Goal: Task Accomplishment & Management: Complete application form

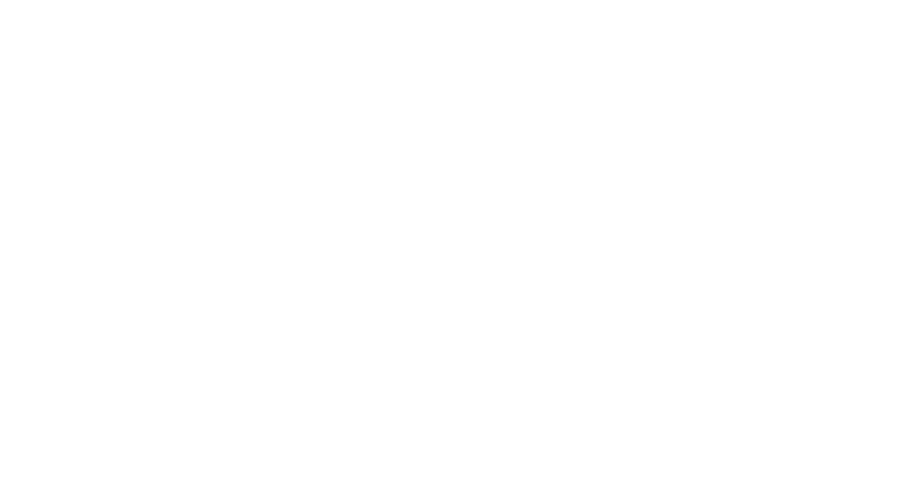
select select "100"
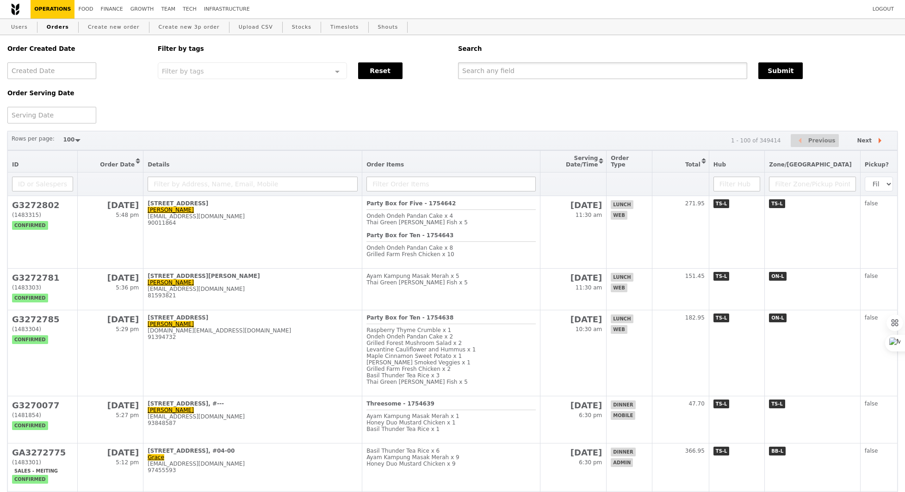
click at [530, 67] on input "text" at bounding box center [602, 70] width 289 height 17
paste input "[EMAIL_ADDRESS][DOMAIN_NAME]"
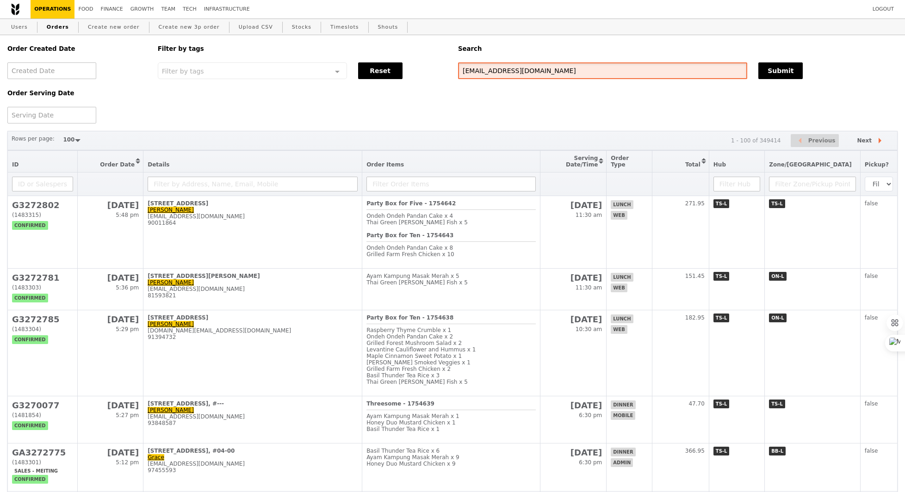
type input "[EMAIL_ADDRESS][DOMAIN_NAME]"
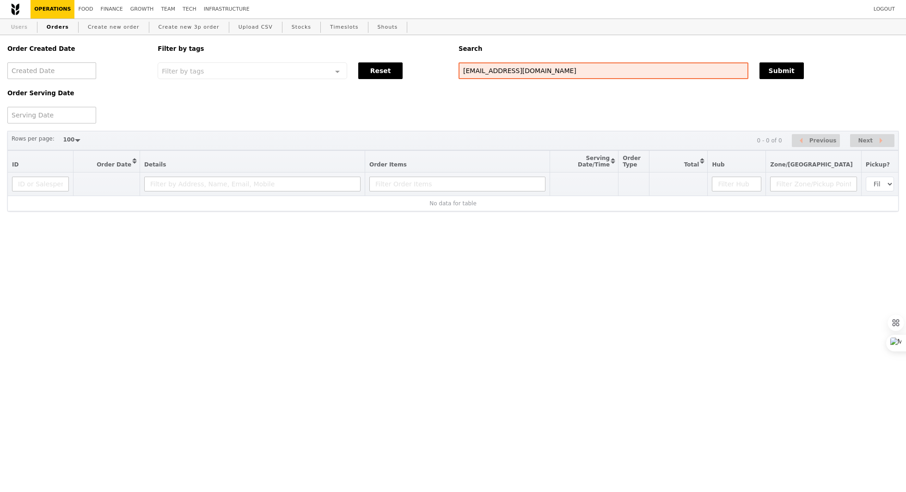
click at [24, 29] on link "Users" at bounding box center [19, 27] width 24 height 17
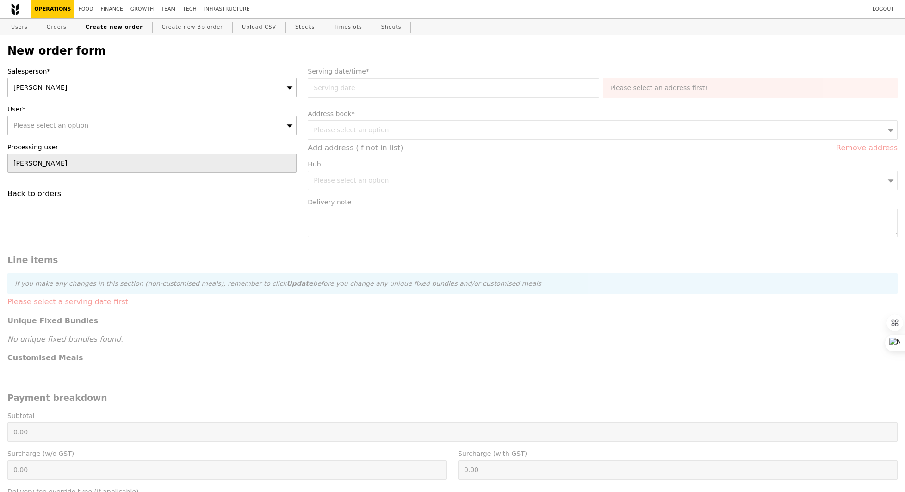
click at [110, 124] on div "Please select an option" at bounding box center [151, 125] width 289 height 19
type input "Confirm"
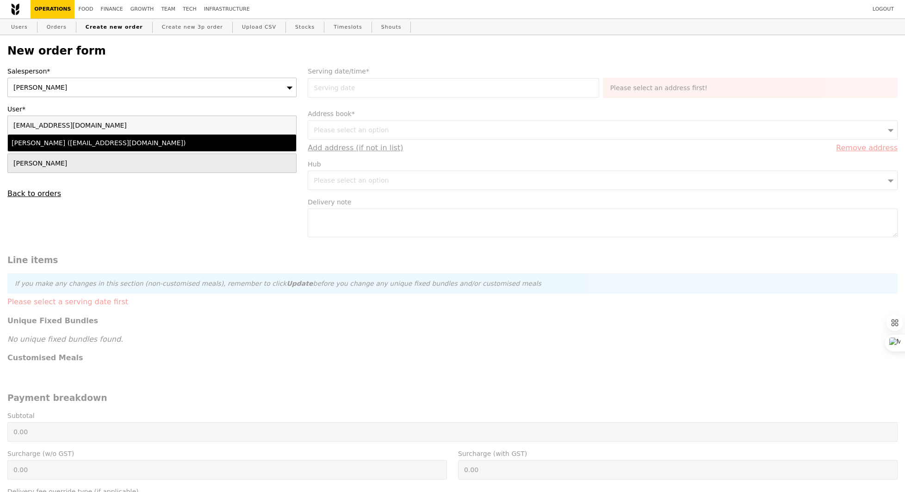
type input "[EMAIL_ADDRESS][DOMAIN_NAME]"
click at [43, 147] on div "[PERSON_NAME] ([EMAIL_ADDRESS][DOMAIN_NAME])" at bounding box center [117, 142] width 210 height 9
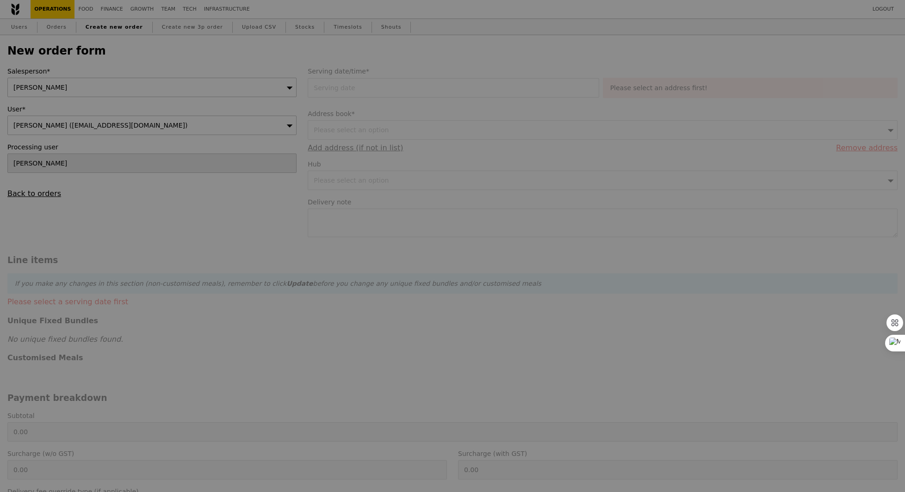
type input "Confirm"
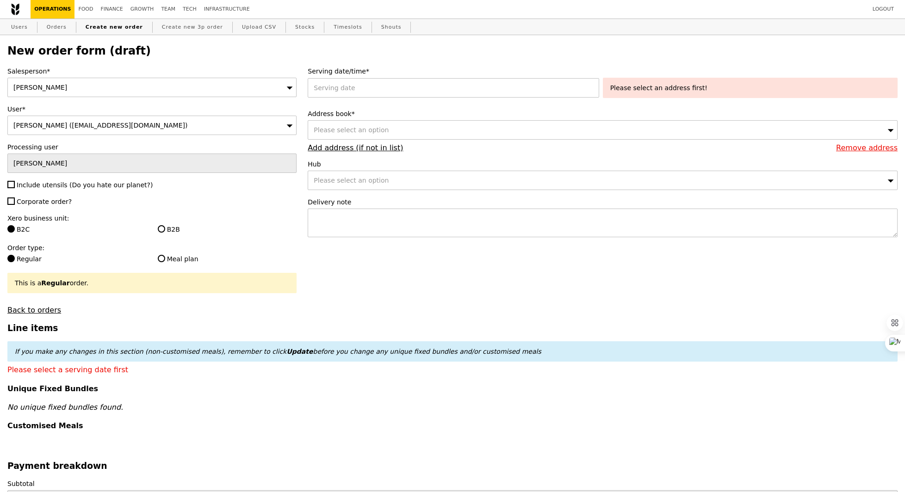
click at [41, 184] on span "Include utensils (Do you hate our planet?)" at bounding box center [85, 184] width 136 height 7
click at [15, 184] on input "Include utensils (Do you hate our planet?)" at bounding box center [10, 184] width 7 height 7
checkbox input "true"
type input "Confirm"
click at [42, 208] on div "Salesperson* [PERSON_NAME] User* [PERSON_NAME] ([EMAIL_ADDRESS][DOMAIN_NAME]) P…" at bounding box center [152, 191] width 300 height 248
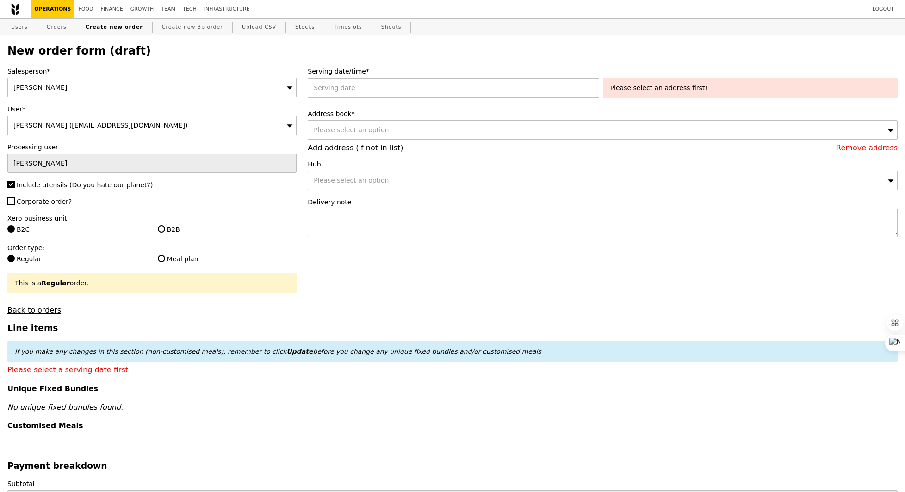
click at [42, 201] on span "Corporate order?" at bounding box center [44, 201] width 55 height 7
click at [15, 201] on input "Corporate order?" at bounding box center [10, 200] width 7 height 7
checkbox input "true"
click at [180, 229] on label "B2B" at bounding box center [227, 229] width 139 height 9
click at [165, 229] on input "B2B" at bounding box center [161, 228] width 7 height 7
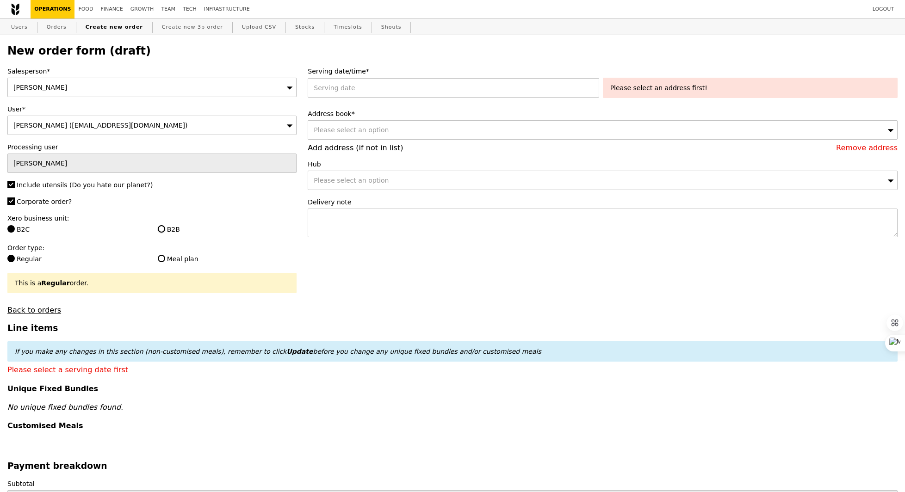
radio input "true"
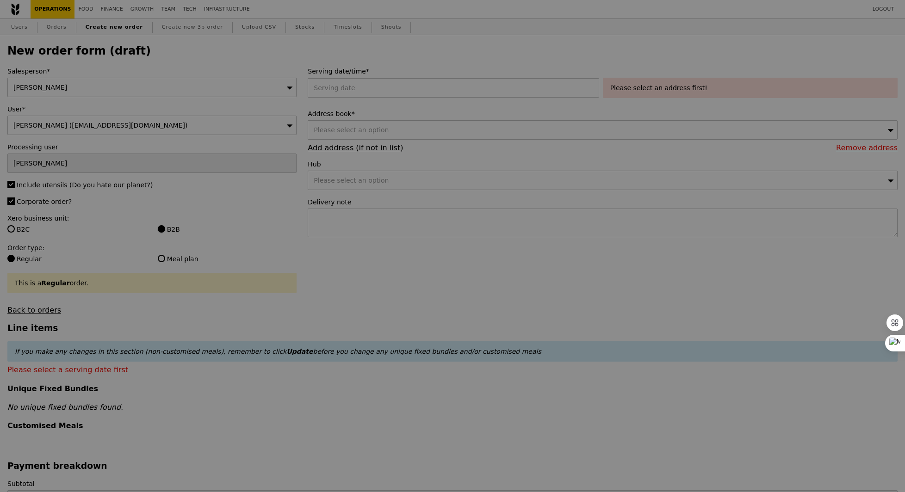
type input "Confirm"
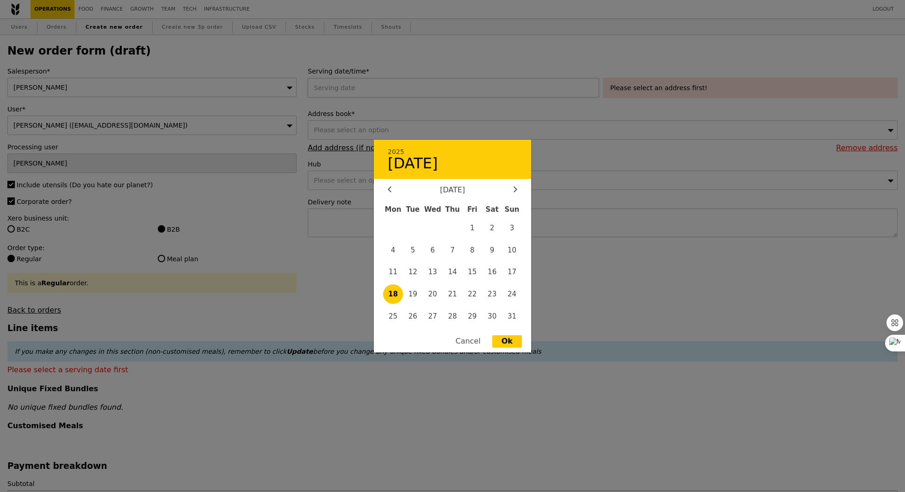
click at [365, 81] on div "2025 [DATE] [DATE] Mon Tue Wed Thu Fri Sat Sun 1 2 3 4 5 6 7 8 9 10 11 12 13 14…" at bounding box center [455, 87] width 295 height 19
click at [431, 296] on span "20" at bounding box center [433, 294] width 20 height 20
type input "[DATE]"
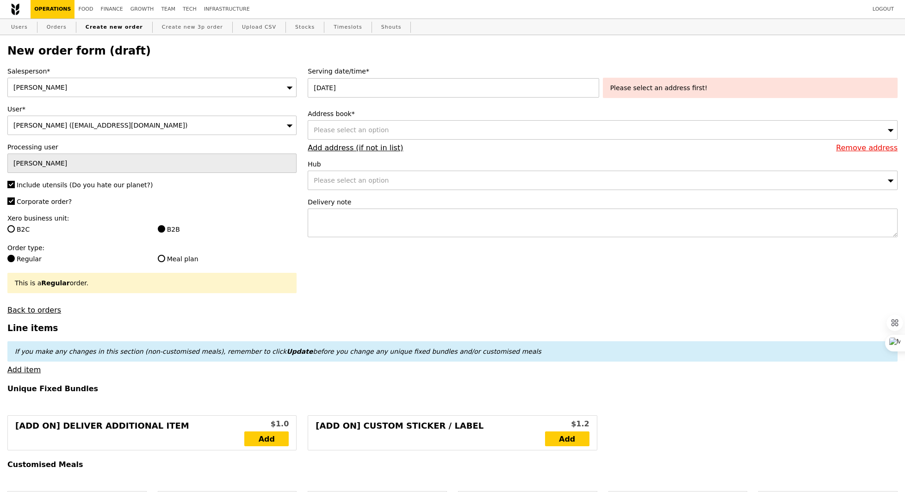
click at [639, 87] on div "Please select an address first!" at bounding box center [750, 87] width 280 height 9
click at [414, 134] on div "Please select an option" at bounding box center [603, 129] width 590 height 19
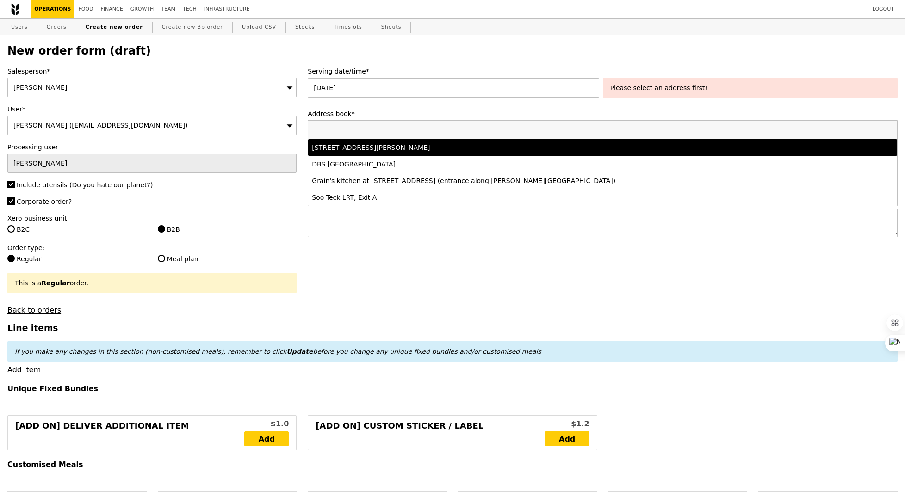
click at [413, 154] on li "[STREET_ADDRESS][PERSON_NAME]" at bounding box center [602, 147] width 589 height 17
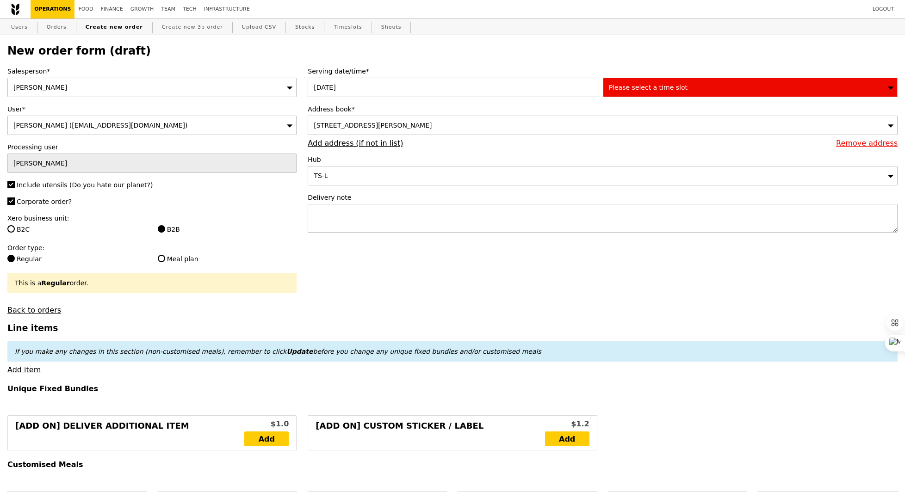
click at [636, 90] on span "Please select a time slot" at bounding box center [648, 87] width 79 height 7
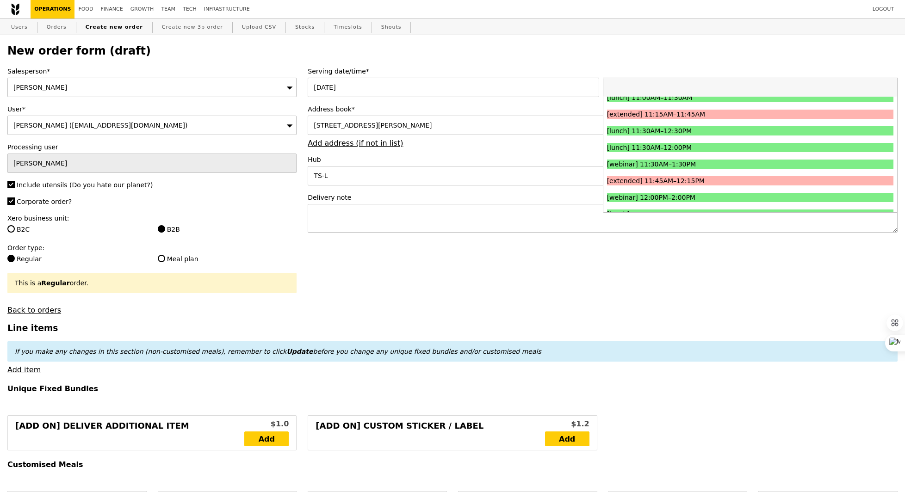
scroll to position [322, 0]
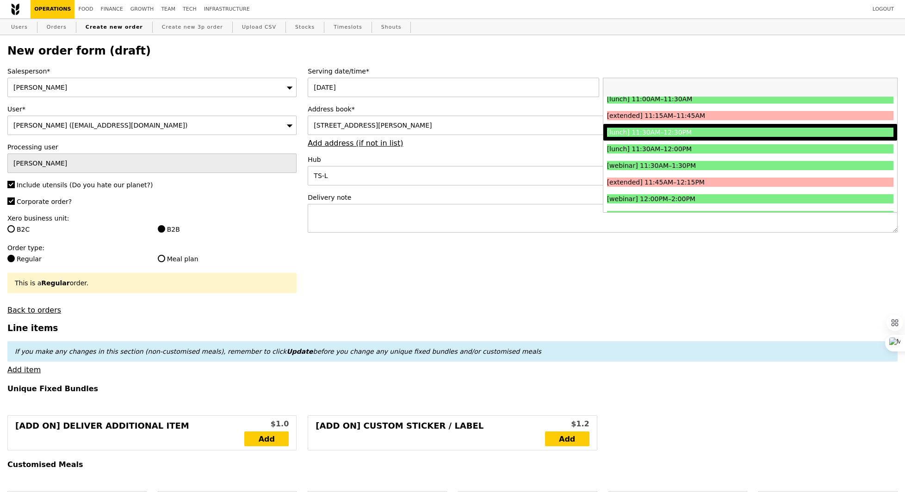
click at [683, 132] on div "[lunch] 11:30AM–12:30PM" at bounding box center [714, 132] width 215 height 9
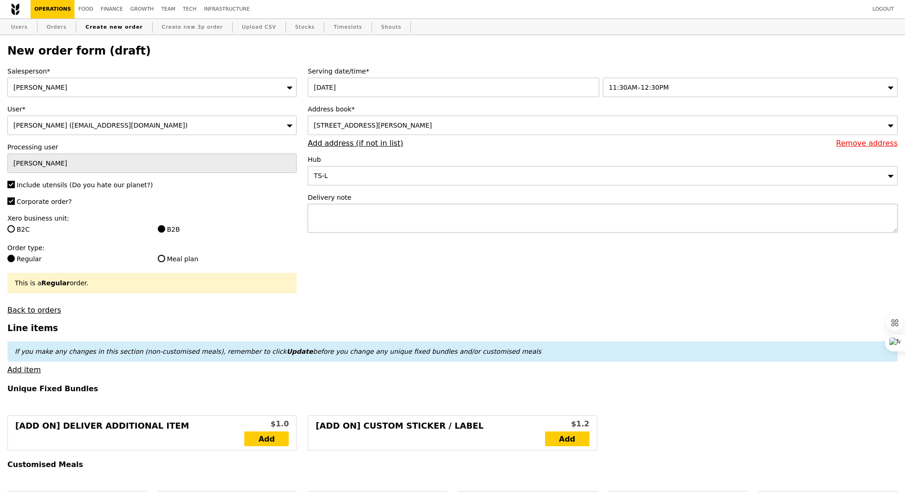
type input "Confirm"
click at [389, 214] on textarea at bounding box center [603, 218] width 590 height 29
type textarea "Please deliver to"
type input "Confirm"
paste textarea "[STREET_ADDRESS][PERSON_NAME]"
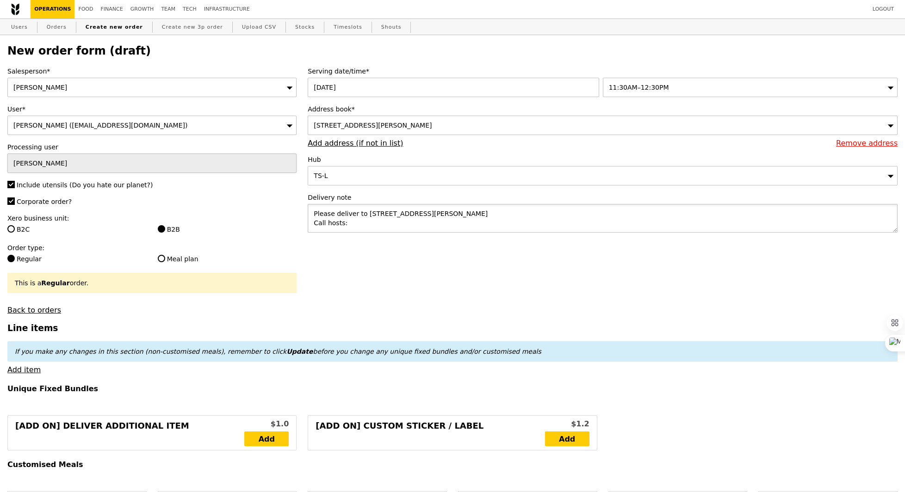
type textarea "Please deliver to [STREET_ADDRESS][PERSON_NAME] Call hosts:"
type input "Confirm"
paste textarea "9642 4882 / 97323691"
type textarea "Please deliver to [STREET_ADDRESS][PERSON_NAME] Call hosts: [PHONE_NUMBER] / 97…"
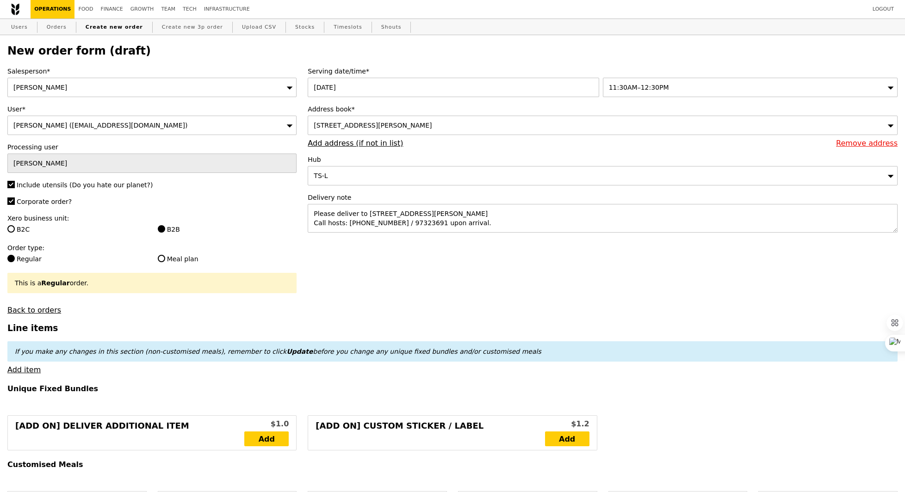
type input "Confirm"
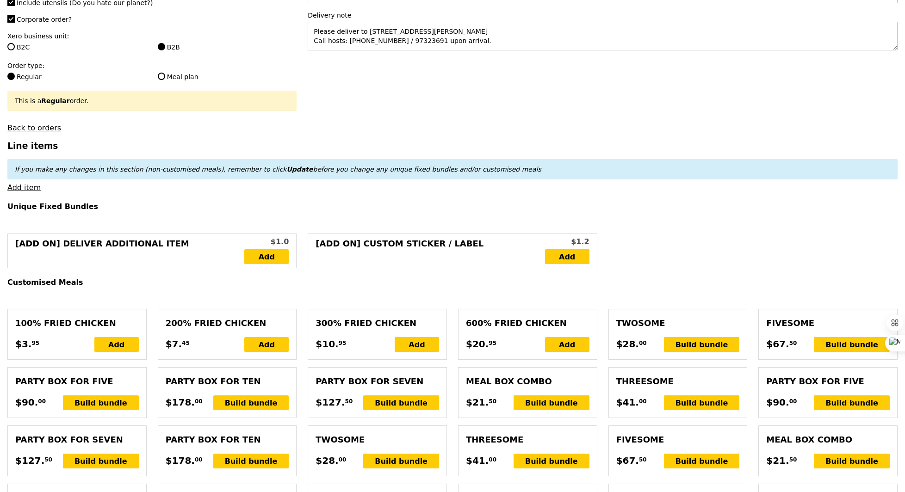
scroll to position [200, 0]
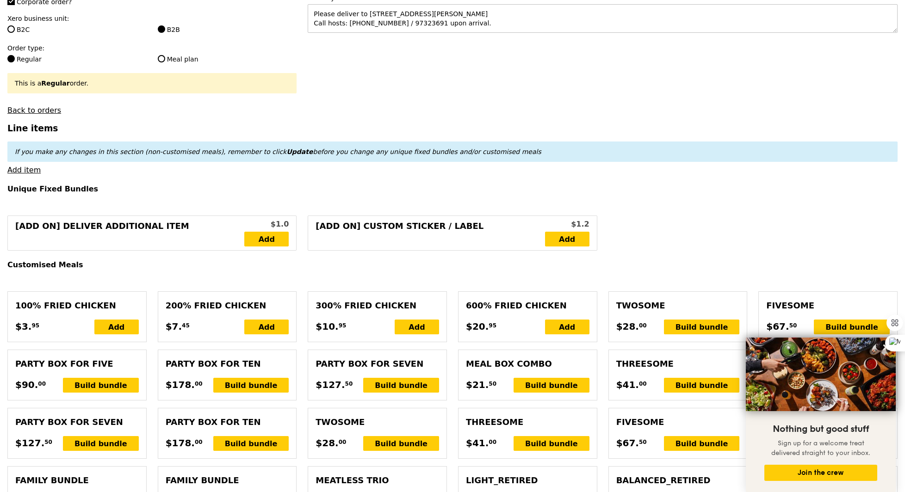
click at [27, 172] on link "Add item" at bounding box center [23, 170] width 33 height 9
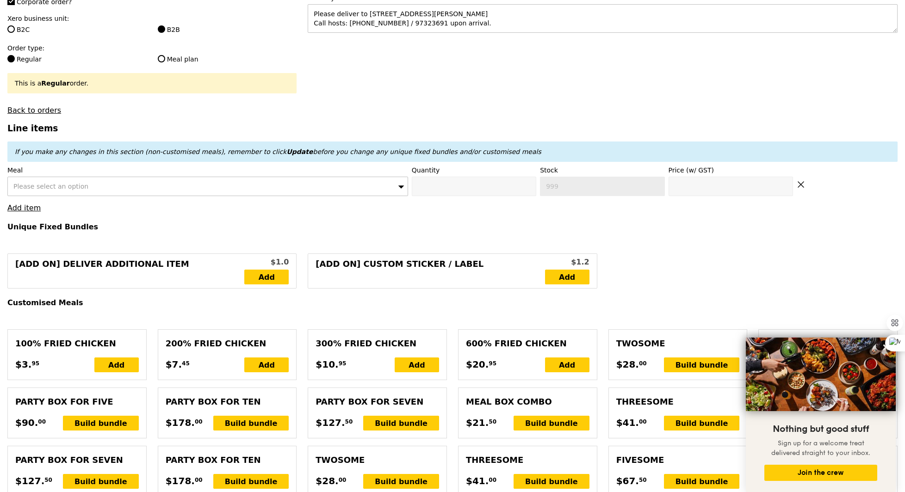
click at [99, 191] on div "Please select an option" at bounding box center [207, 186] width 400 height 19
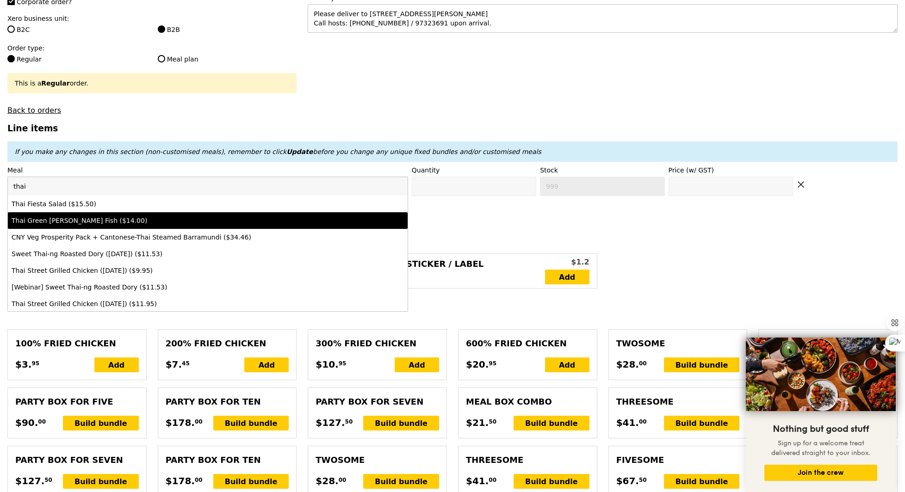
type input "thai"
click at [97, 219] on div "Thai Green [PERSON_NAME] Fish ($14.00)" at bounding box center [159, 220] width 294 height 9
type input "Confirm anyway"
type input "0"
type input "481"
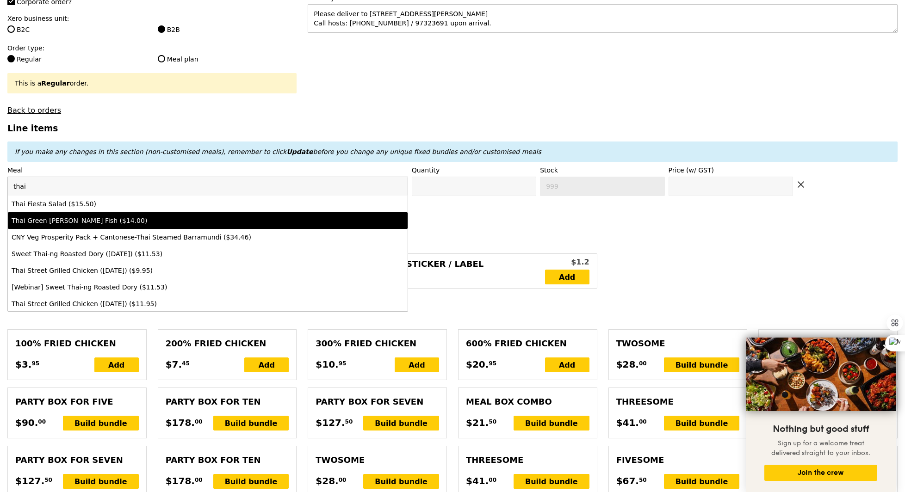
type input "14.0"
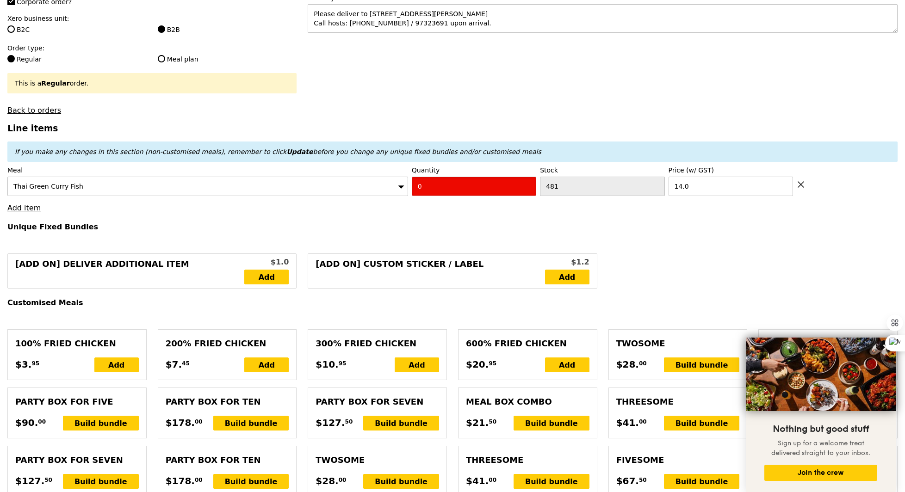
type input "Confirm"
type input "10"
click at [27, 208] on link "Add item" at bounding box center [23, 207] width 33 height 9
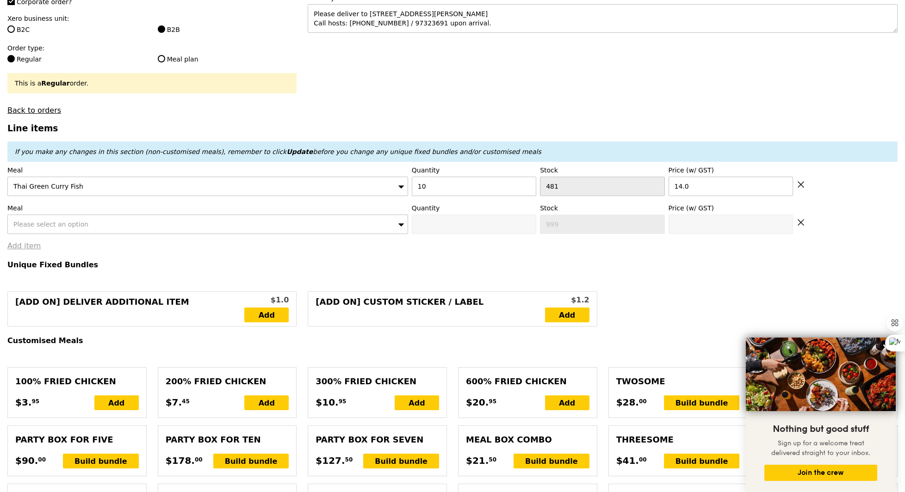
type input "Loading..."
type input "140.00"
type input "1.79"
type input "1.95"
type input "3.62"
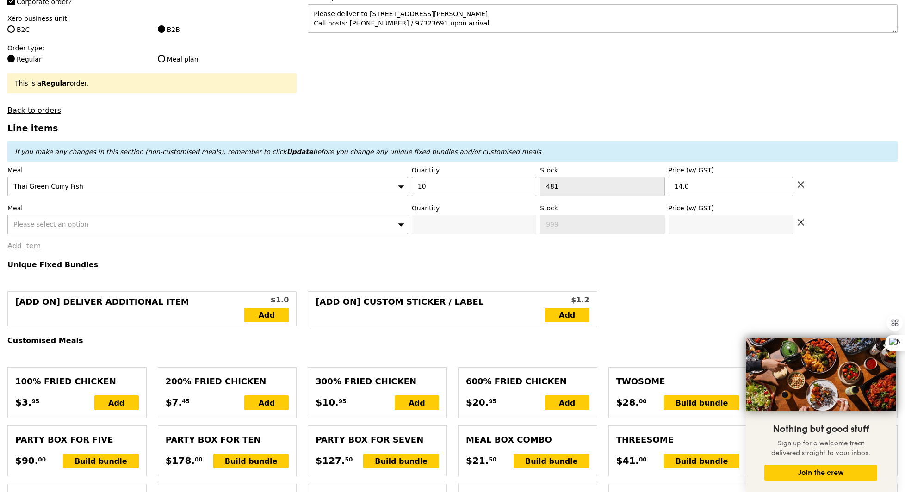
type input "3.95"
type input "145.90"
type input "Confirm"
click at [74, 223] on span "Please select an option" at bounding box center [50, 224] width 75 height 7
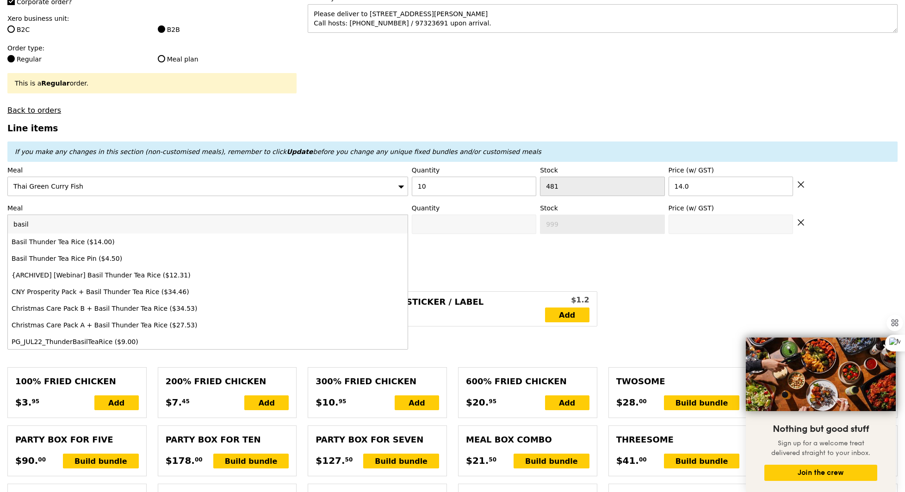
type input "basil"
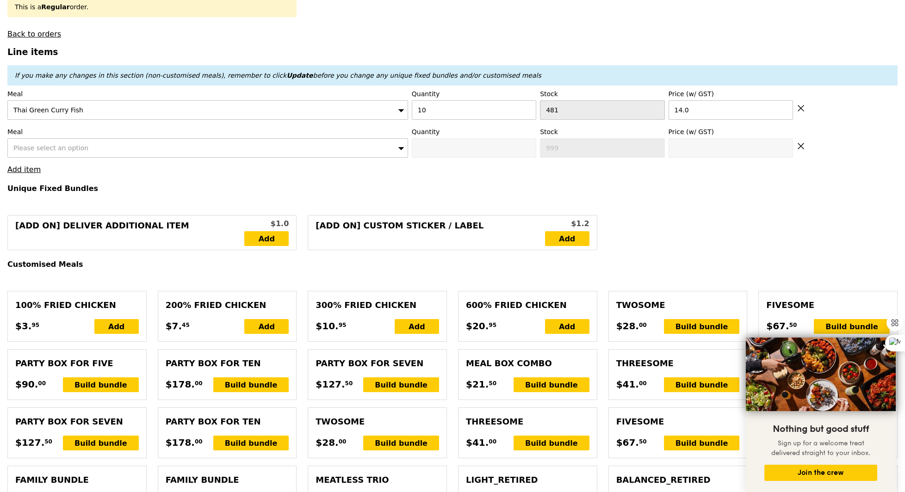
scroll to position [0, 0]
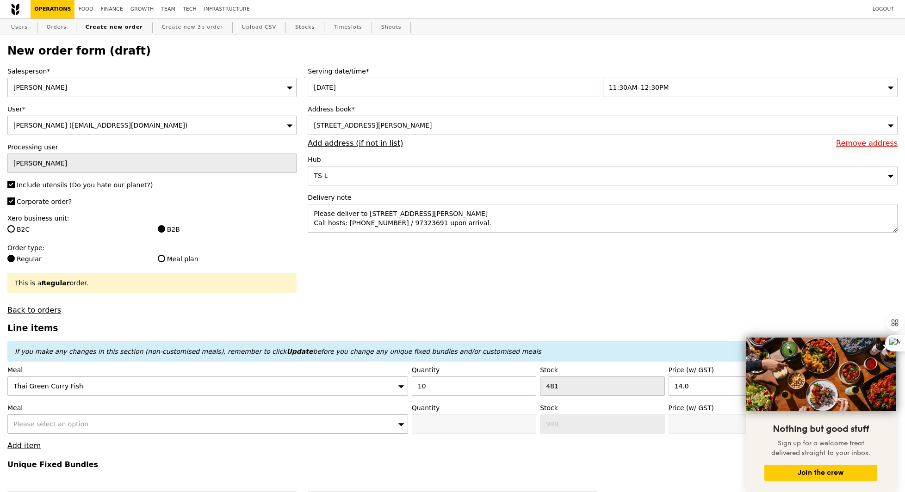
click at [299, 425] on div "Please select an option" at bounding box center [207, 423] width 400 height 19
type input "basil"
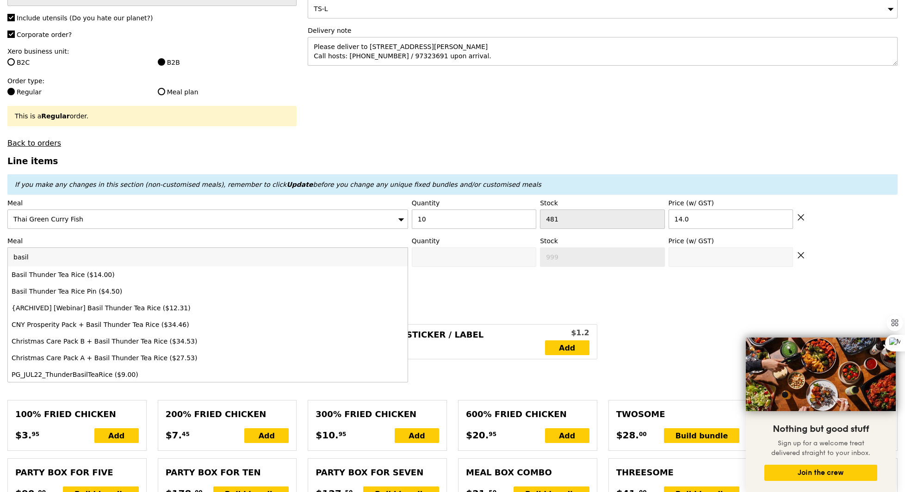
scroll to position [192, 0]
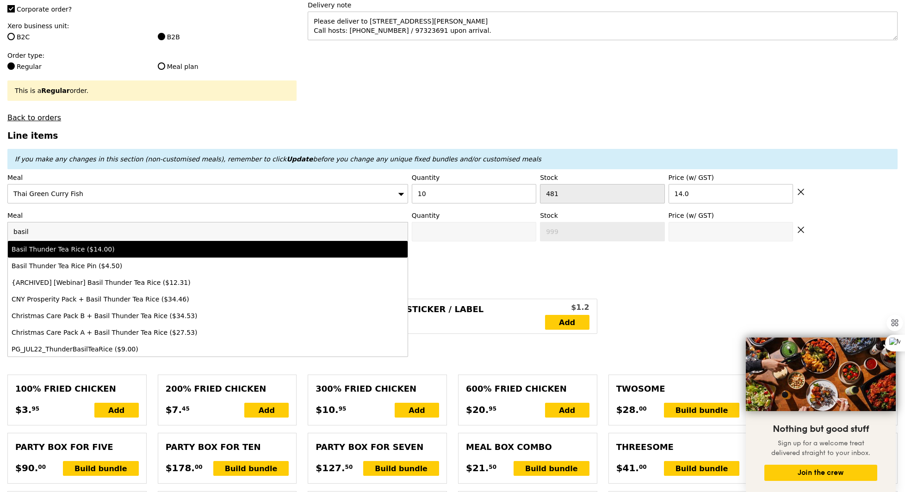
click at [126, 245] on div "Basil Thunder Tea Rice ($14.00)" at bounding box center [159, 249] width 294 height 9
type input "Confirm anyway"
type input "0"
type input "489"
type input "14.0"
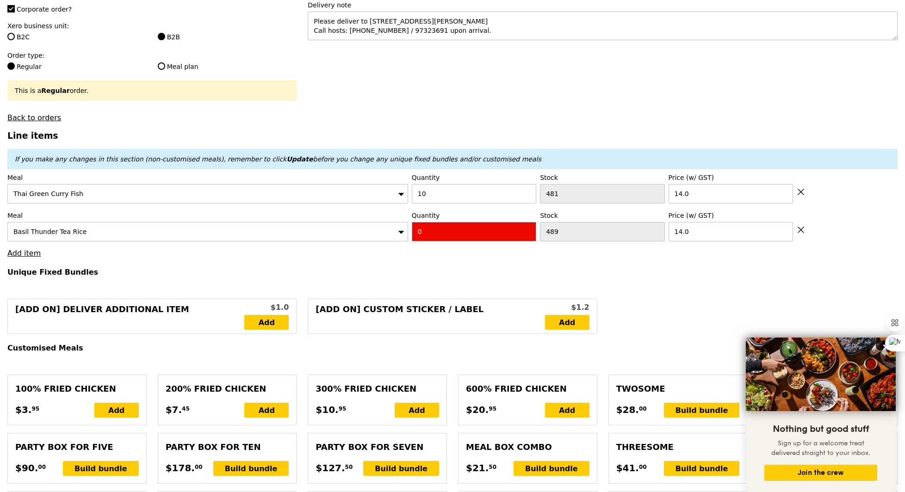
click at [436, 224] on input "0" at bounding box center [474, 231] width 124 height 19
type input "Confirm"
type input "5"
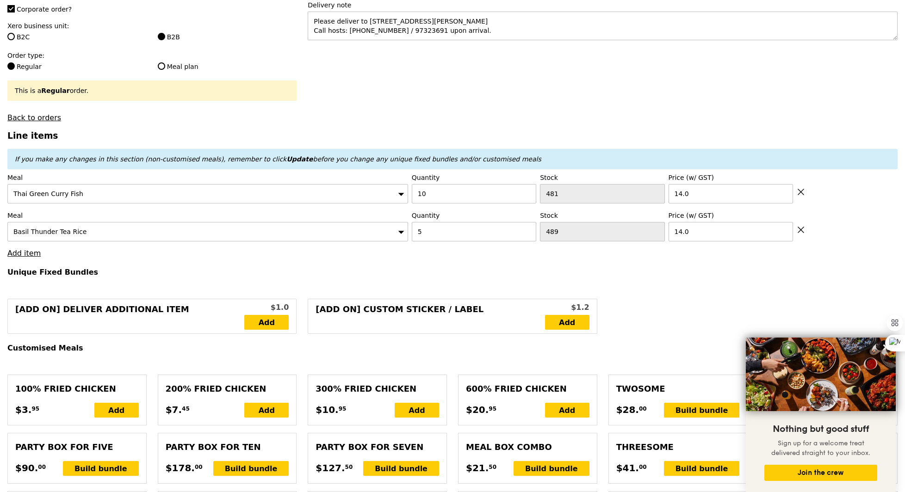
type input "Loading..."
type input "210.00"
type input "215.90"
type input "Confirm"
click at [27, 253] on link "Add item" at bounding box center [23, 253] width 33 height 9
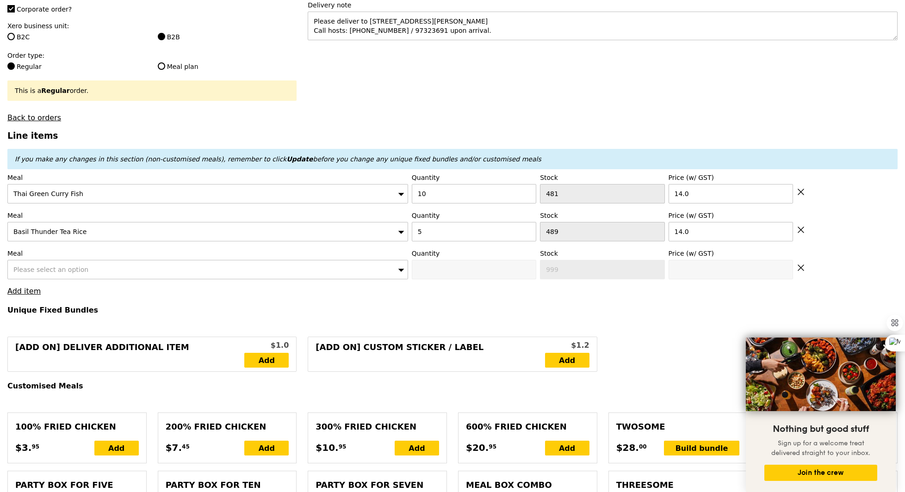
click at [35, 264] on div "Please select an option" at bounding box center [207, 269] width 400 height 19
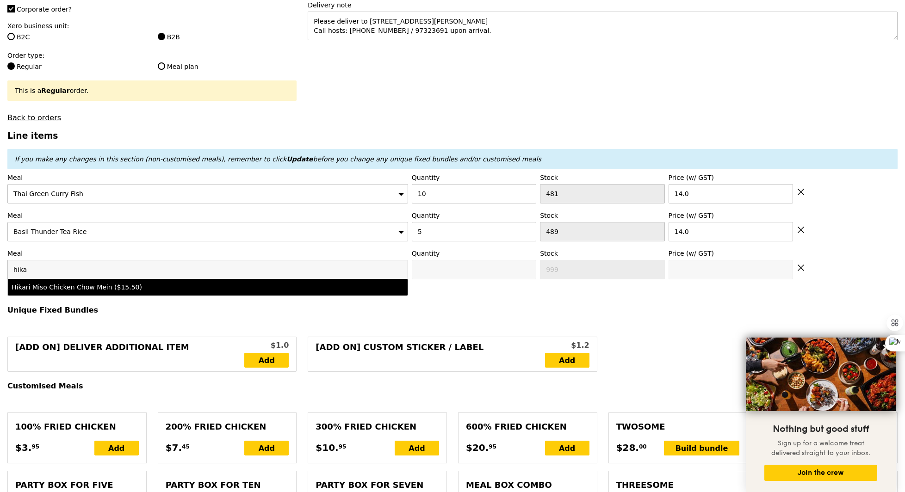
type input "hika"
click at [87, 285] on div "Hikari Miso Chicken Chow Mein ($15.50)" at bounding box center [159, 287] width 294 height 9
type input "Confirm anyway"
type input "0"
type input "486"
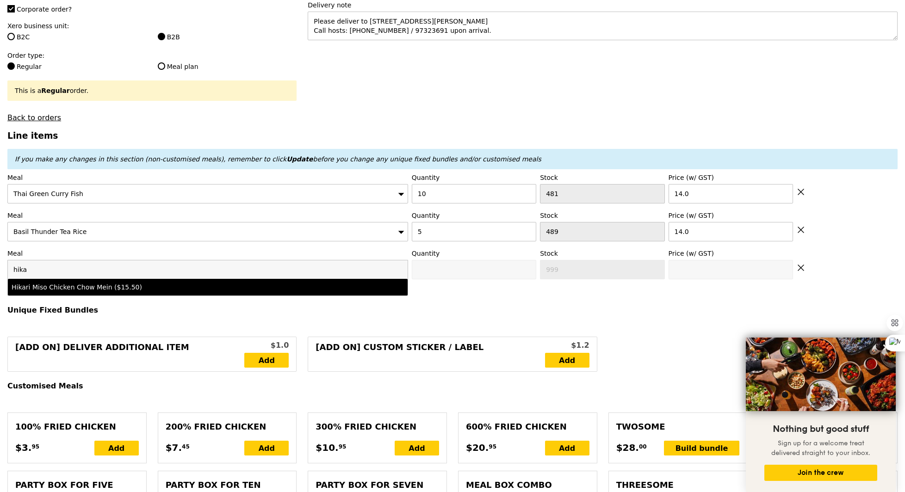
type input "15.5"
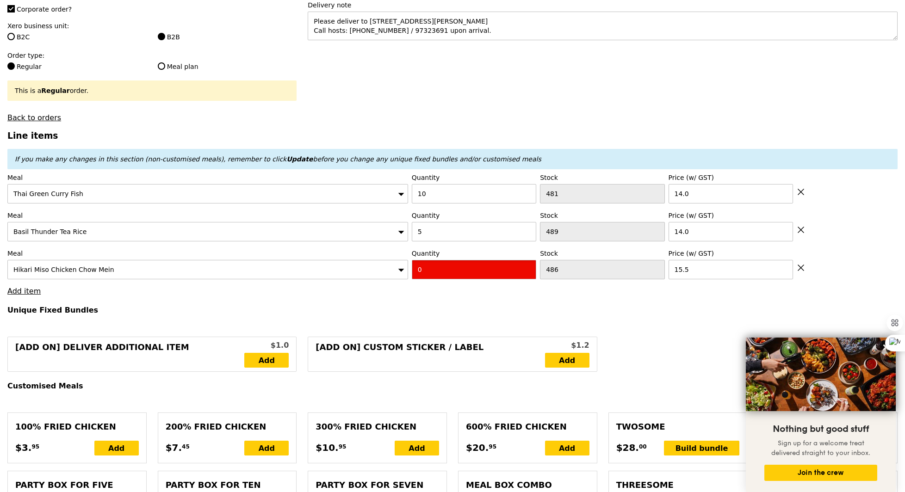
type input "Confirm"
type input "5"
click at [17, 291] on link "Add item" at bounding box center [23, 291] width 33 height 9
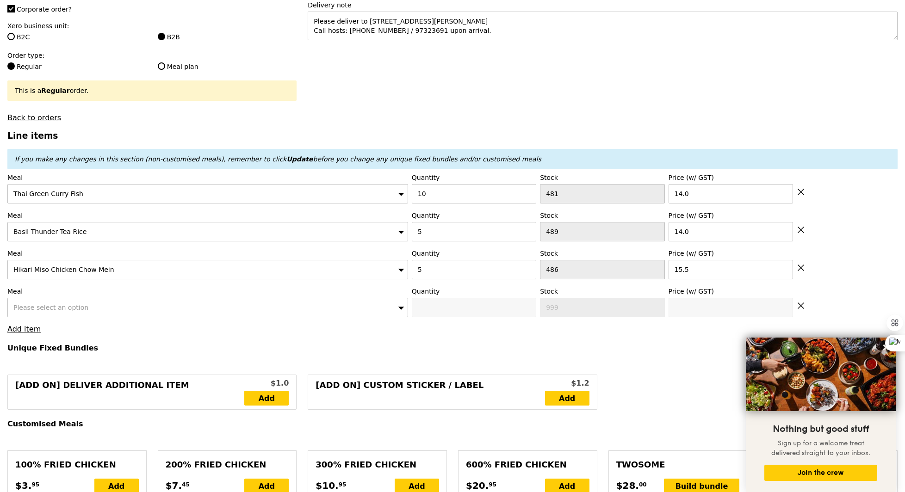
click at [50, 306] on span "Please select an option" at bounding box center [50, 307] width 75 height 7
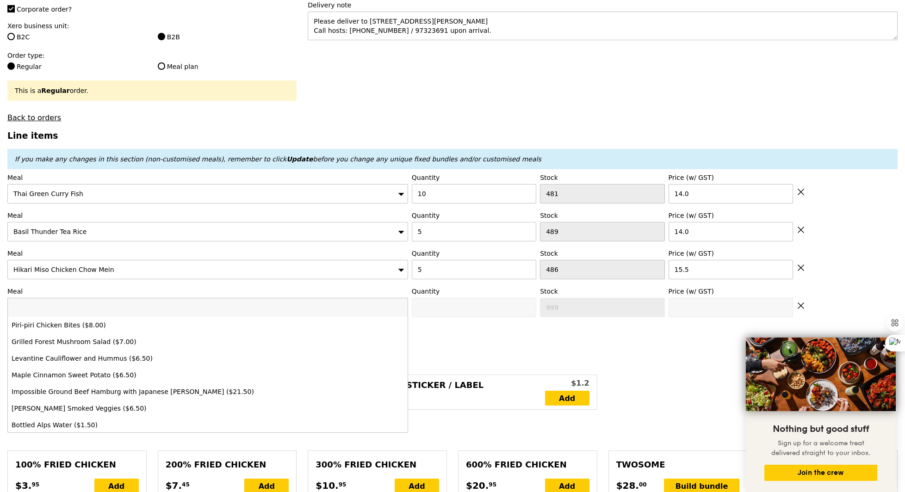
type input "Loading..."
type input "me"
type input "287.50"
type input "293.40"
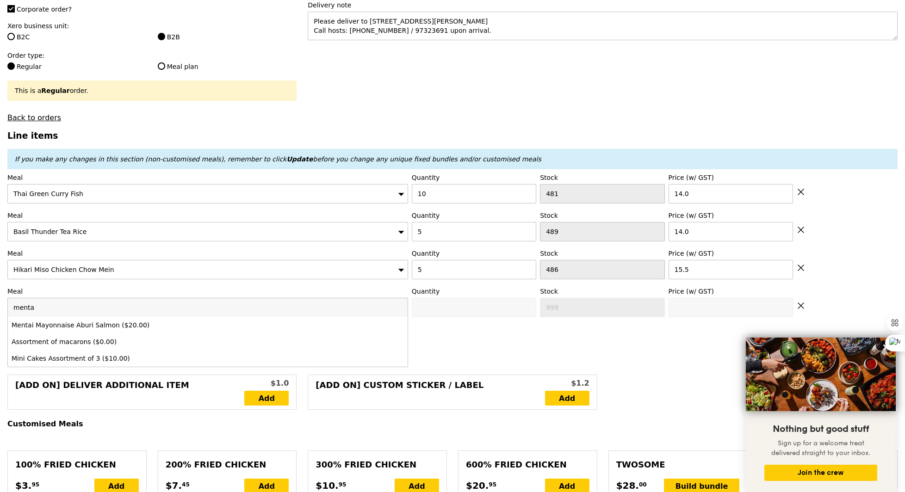
type input "mentai"
type input "Confirm"
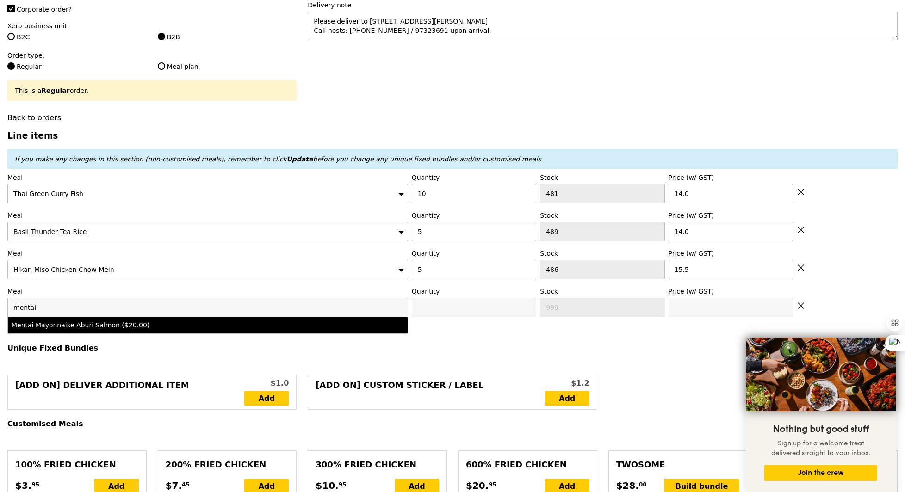
type input "mentai"
click at [138, 323] on div "Mentai Mayonnaise Aburi Salmon ($20.00)" at bounding box center [159, 324] width 294 height 9
type input "Confirm anyway"
type input "0"
type input "480"
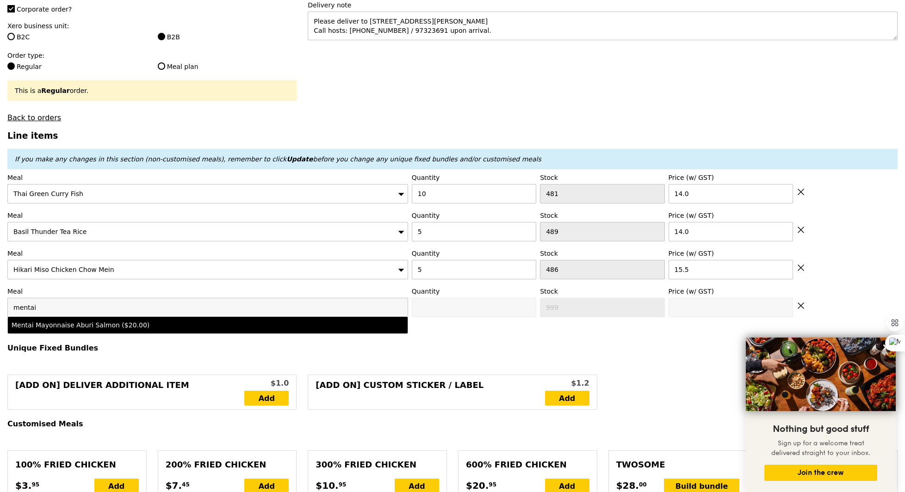
type input "20.0"
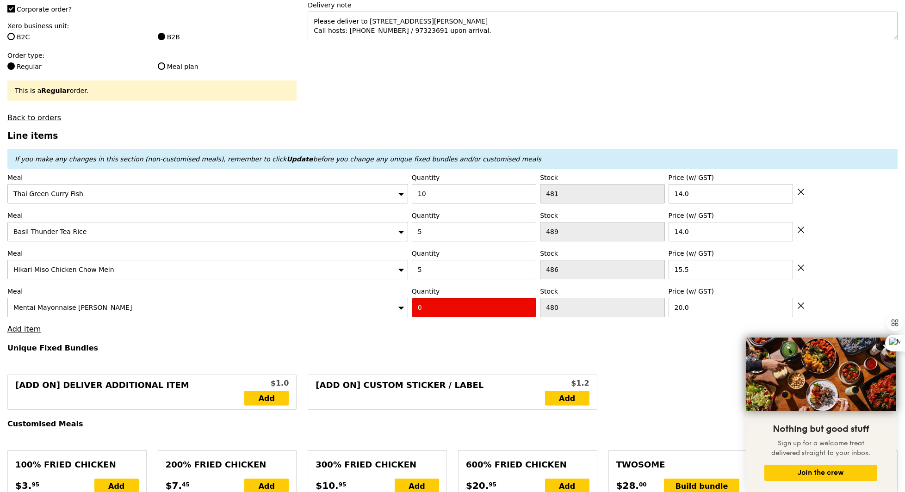
type input "Confirm"
type input "10"
type input "Loading..."
type input "487.50"
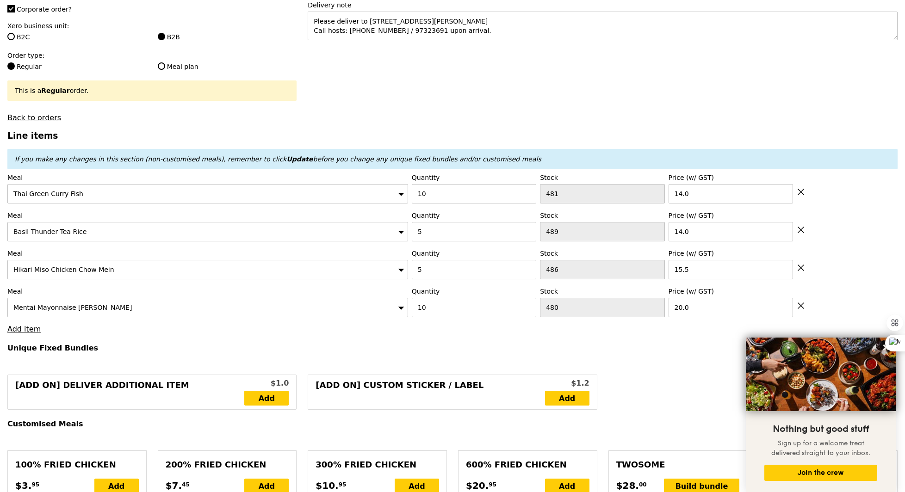
type input "493.40"
type input "Confirm"
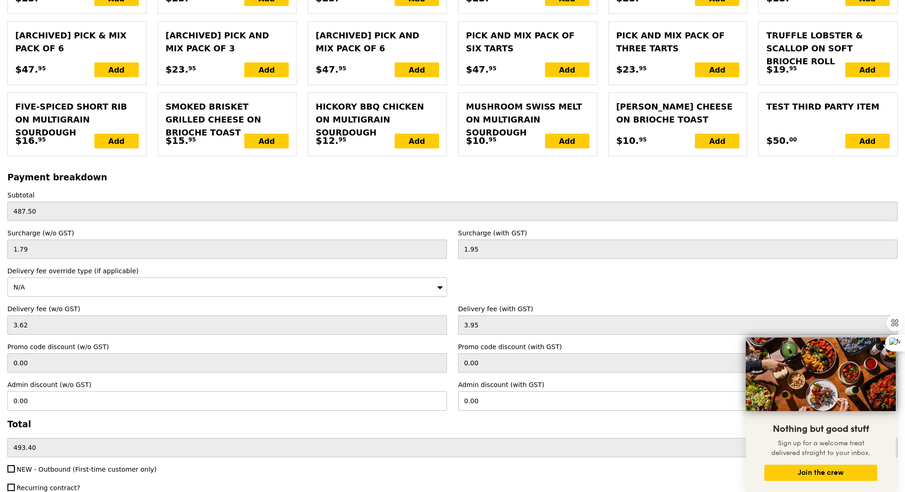
scroll to position [2044, 0]
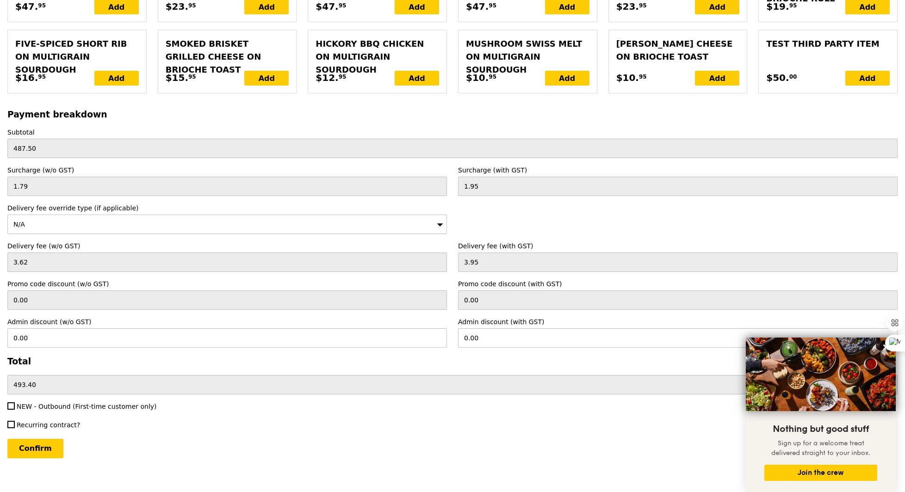
click at [29, 403] on span "NEW - Outbound (First-time customer only)" at bounding box center [87, 406] width 140 height 7
click at [15, 402] on input "NEW - Outbound (First-time customer only)" at bounding box center [10, 405] width 7 height 7
checkbox input "true"
click at [45, 443] on input "Confirm" at bounding box center [35, 448] width 56 height 19
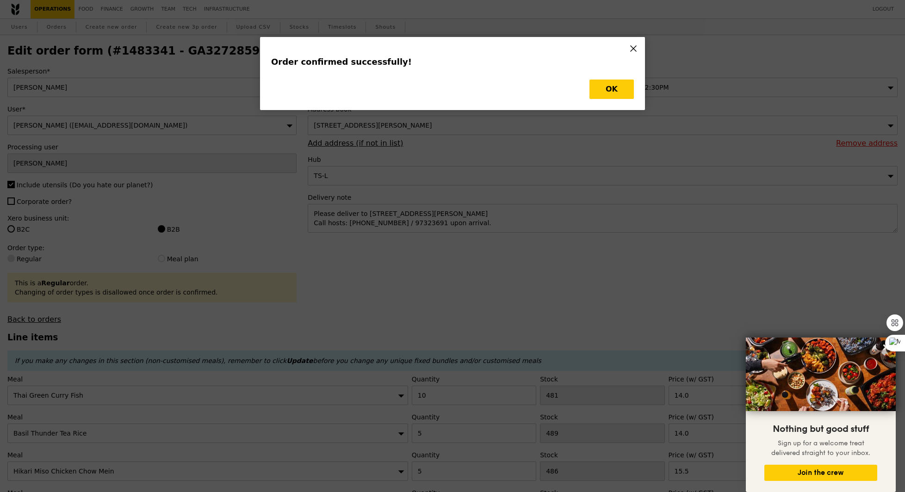
type input "Loading..."
checkbox input "false"
type input "480"
type input "20.00"
type input "486"
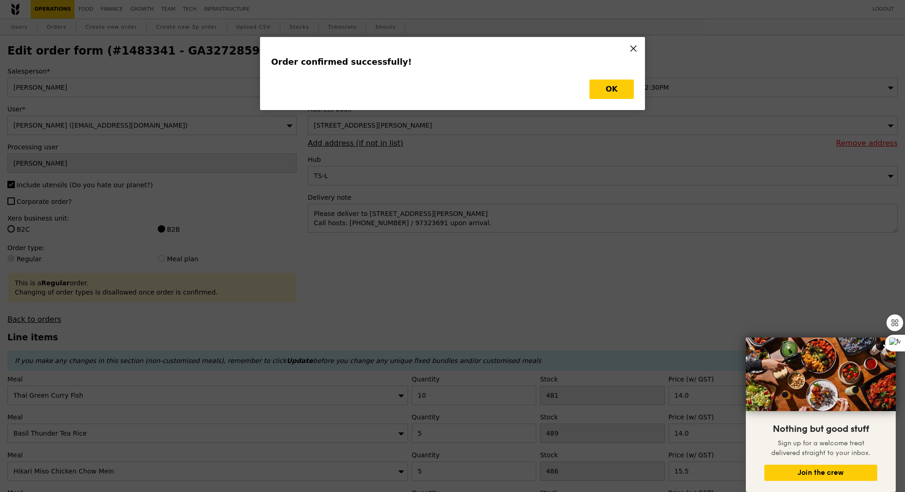
type input "15.50"
type input "489"
type input "14.00"
type input "481"
type input "14.00"
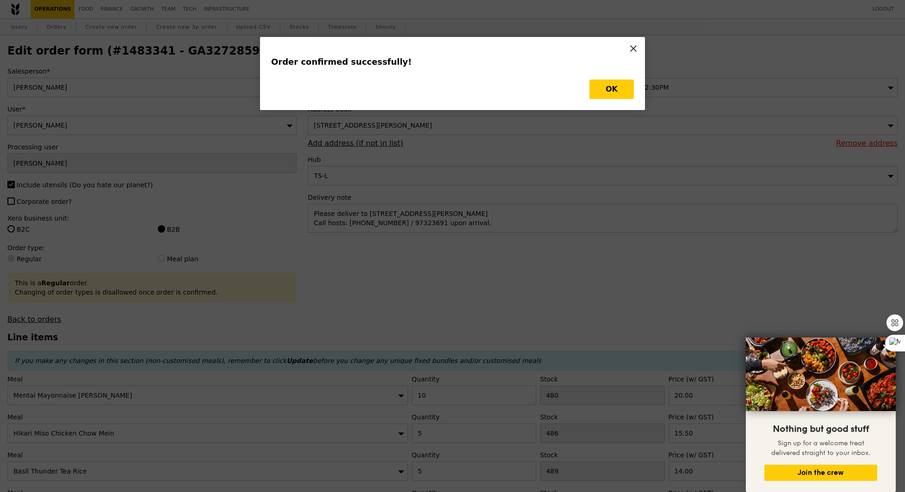
click at [634, 93] on div "Order confirmed successfully! OK" at bounding box center [452, 73] width 385 height 73
type input "470"
type input "481"
type input "484"
type input "471"
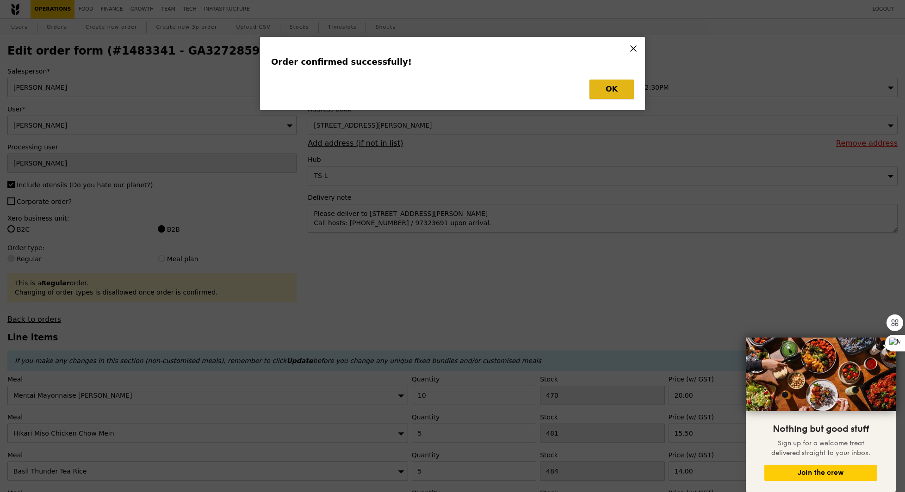
click at [624, 92] on button "OK" at bounding box center [611, 89] width 44 height 19
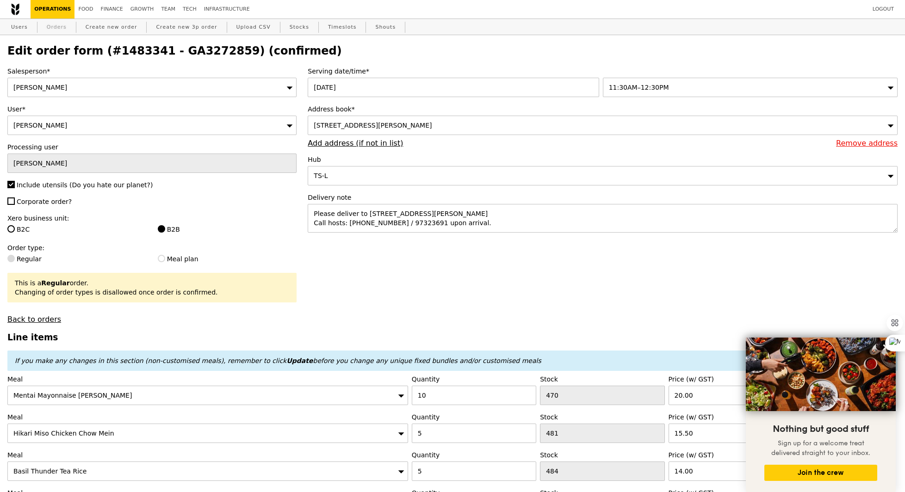
click at [51, 20] on link "Orders" at bounding box center [56, 27] width 27 height 17
type input "Update"
select select "100"
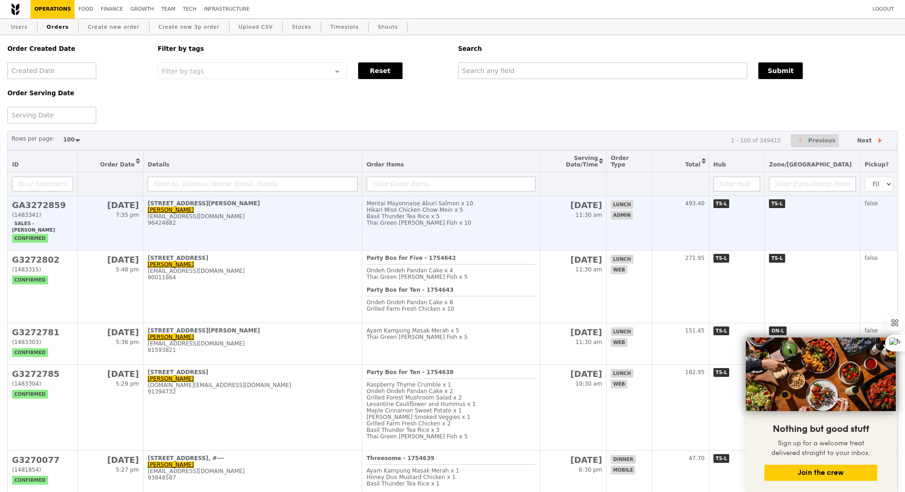
click at [233, 228] on td "[STREET_ADDRESS][PERSON_NAME] [PERSON_NAME] [EMAIL_ADDRESS][DOMAIN_NAME] 964248…" at bounding box center [252, 223] width 219 height 55
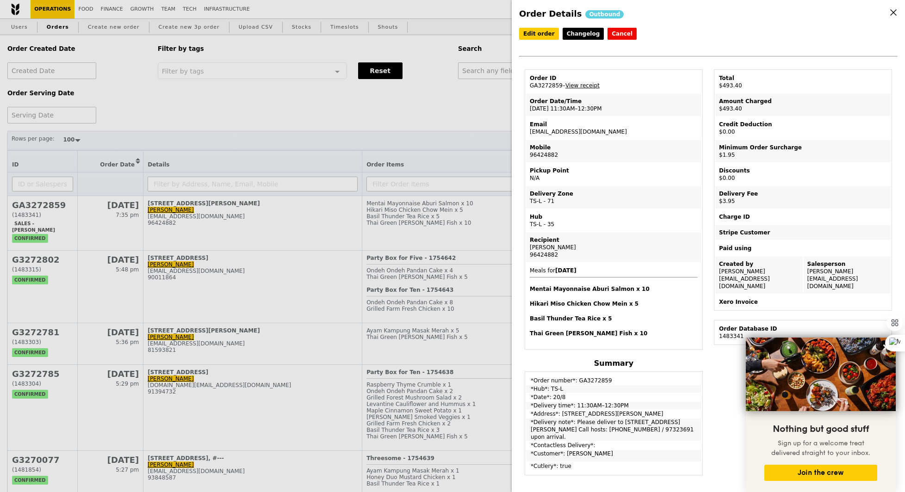
click at [584, 89] on td "Order ID GA3272859 – View receipt" at bounding box center [613, 82] width 175 height 22
click at [584, 84] on link "View receipt" at bounding box center [582, 85] width 34 height 6
click at [447, 81] on div "Order Details Outbound Edit order Changelog Cancel Order ID GA3272859 – View re…" at bounding box center [452, 246] width 905 height 492
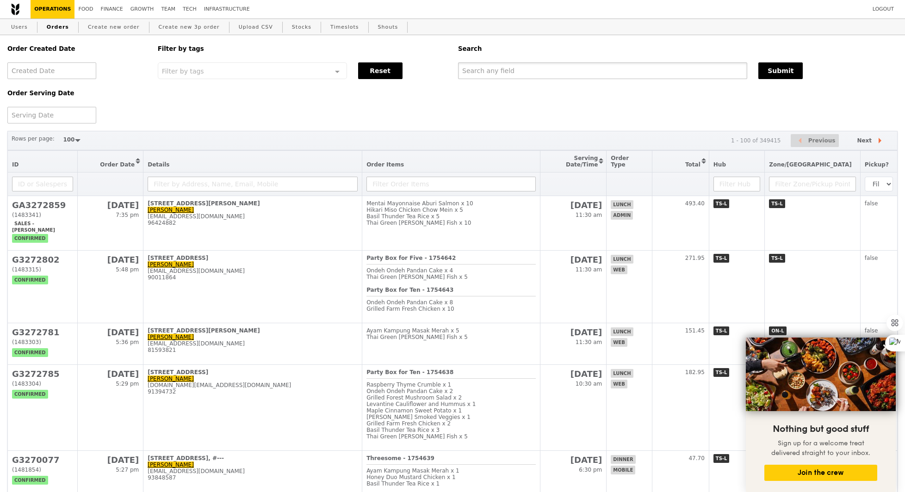
click at [480, 77] on input "text" at bounding box center [602, 70] width 289 height 17
paste input "GA3272859"
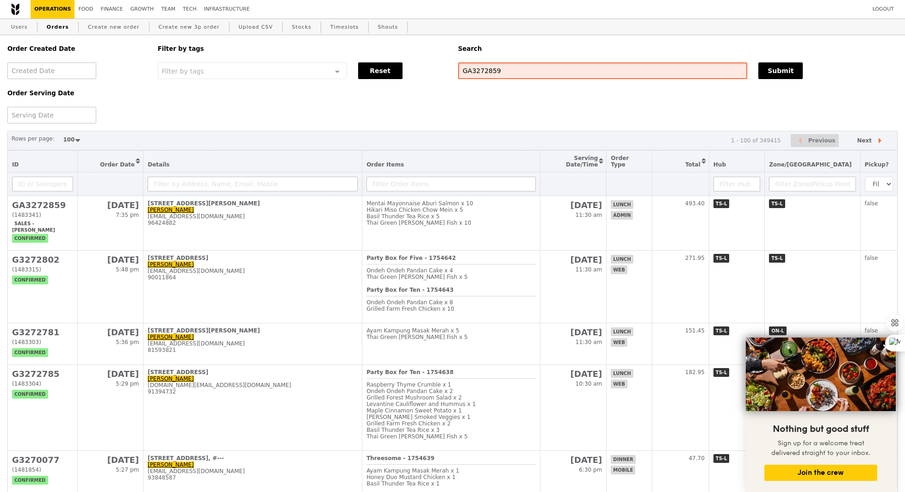
type input "GA3272859"
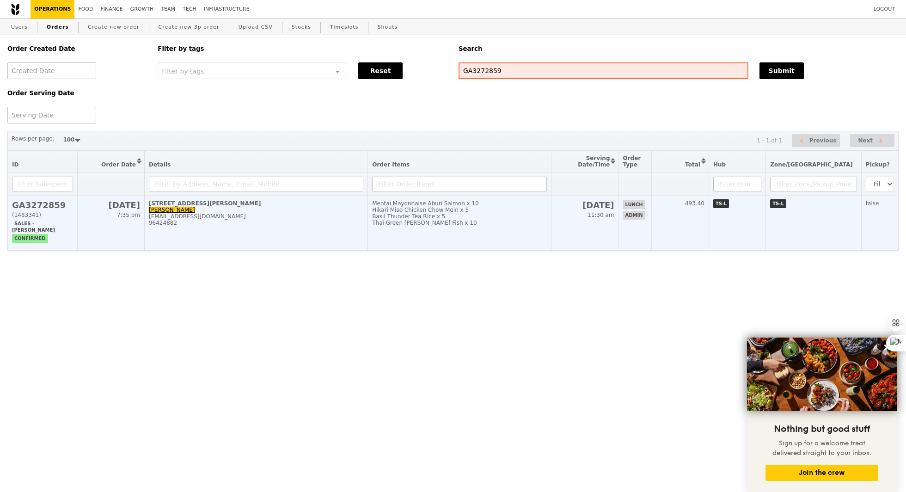
click at [414, 214] on div "Basil Thunder Tea Rice x 5" at bounding box center [459, 216] width 174 height 6
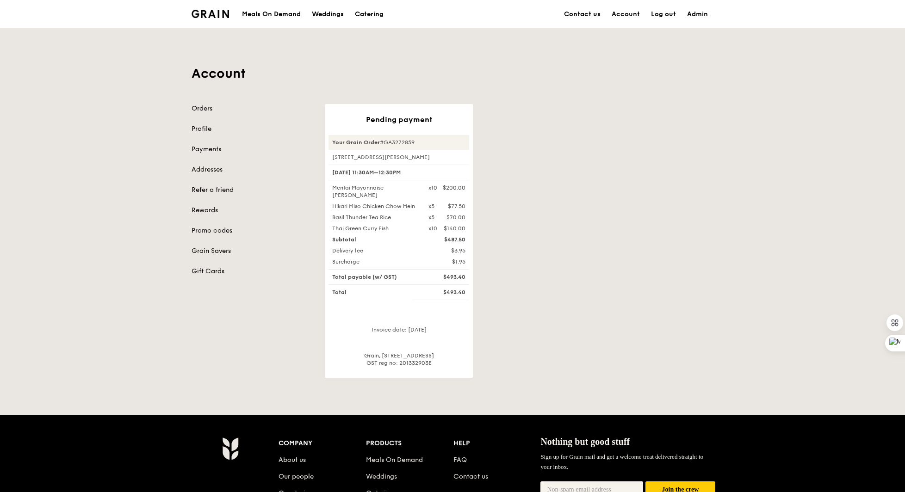
click at [398, 141] on div "Your Grain Order #GA3272859" at bounding box center [398, 142] width 141 height 15
copy div "GA3272859"
